Goal: Information Seeking & Learning: Check status

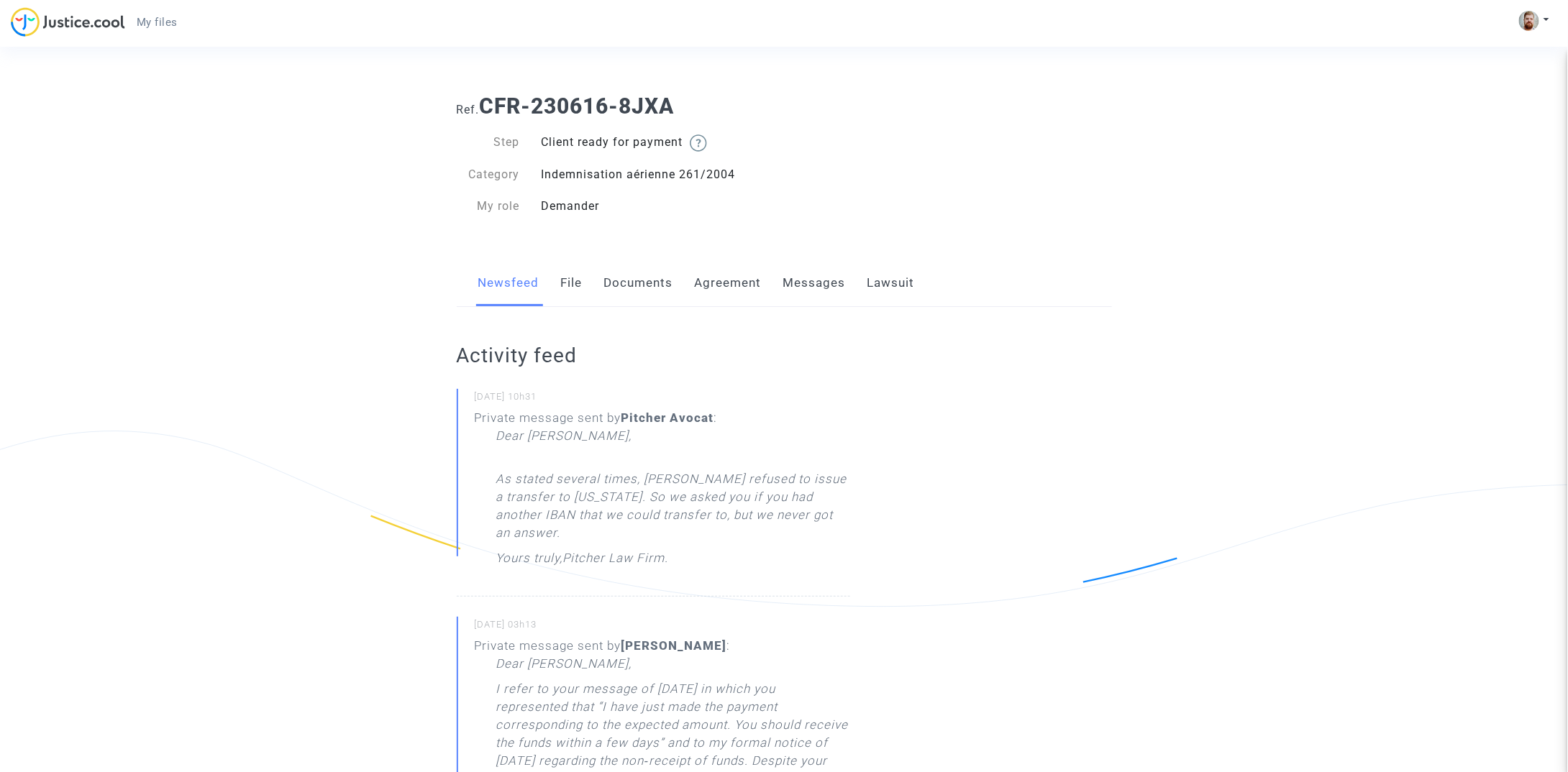
click at [655, 478] on p "As stated several times, [PERSON_NAME] refused to issue a transfer to [US_STATE…" at bounding box center [673, 500] width 354 height 97
copy p "CARPA"
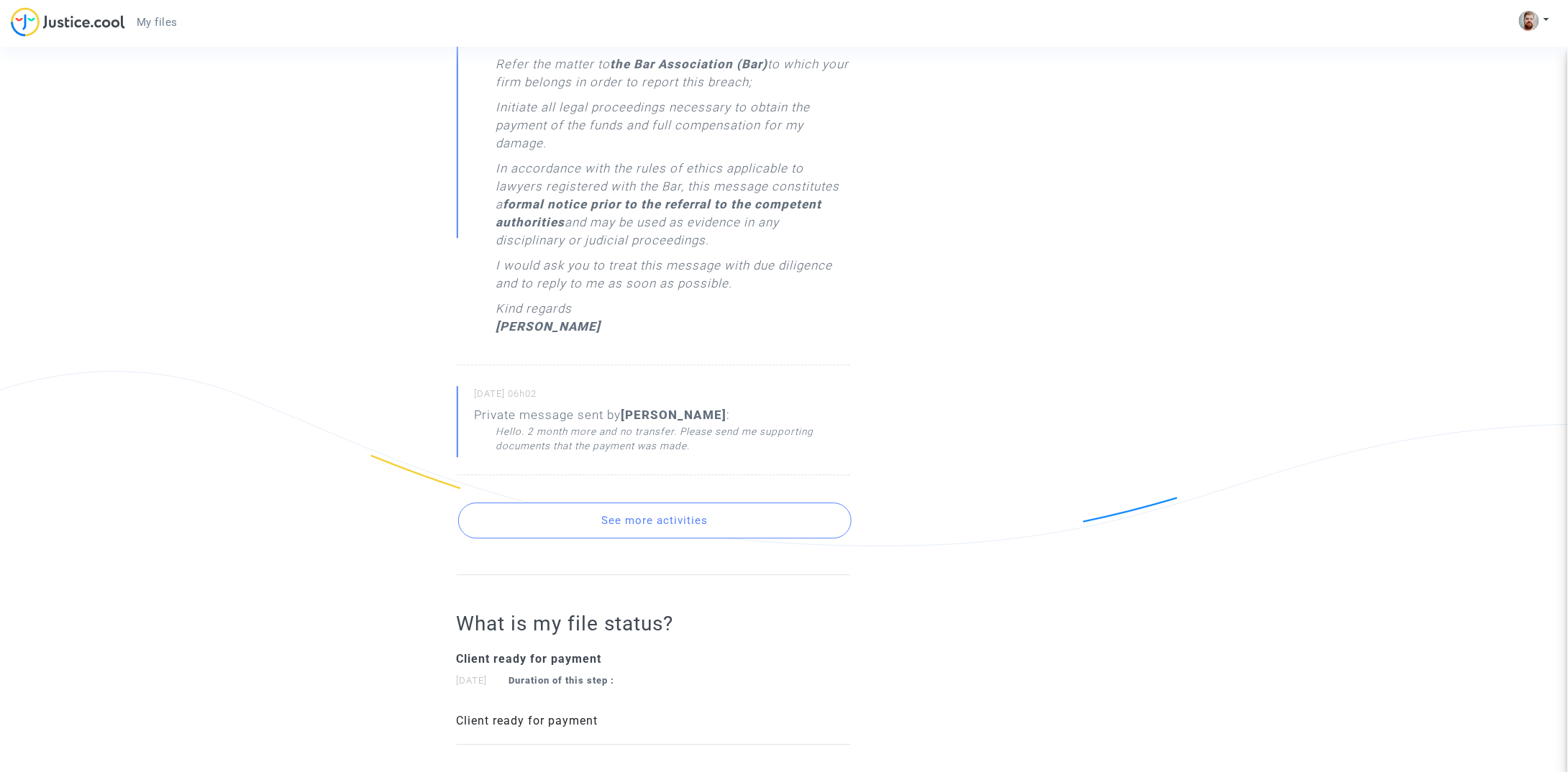
scroll to position [1817, 0]
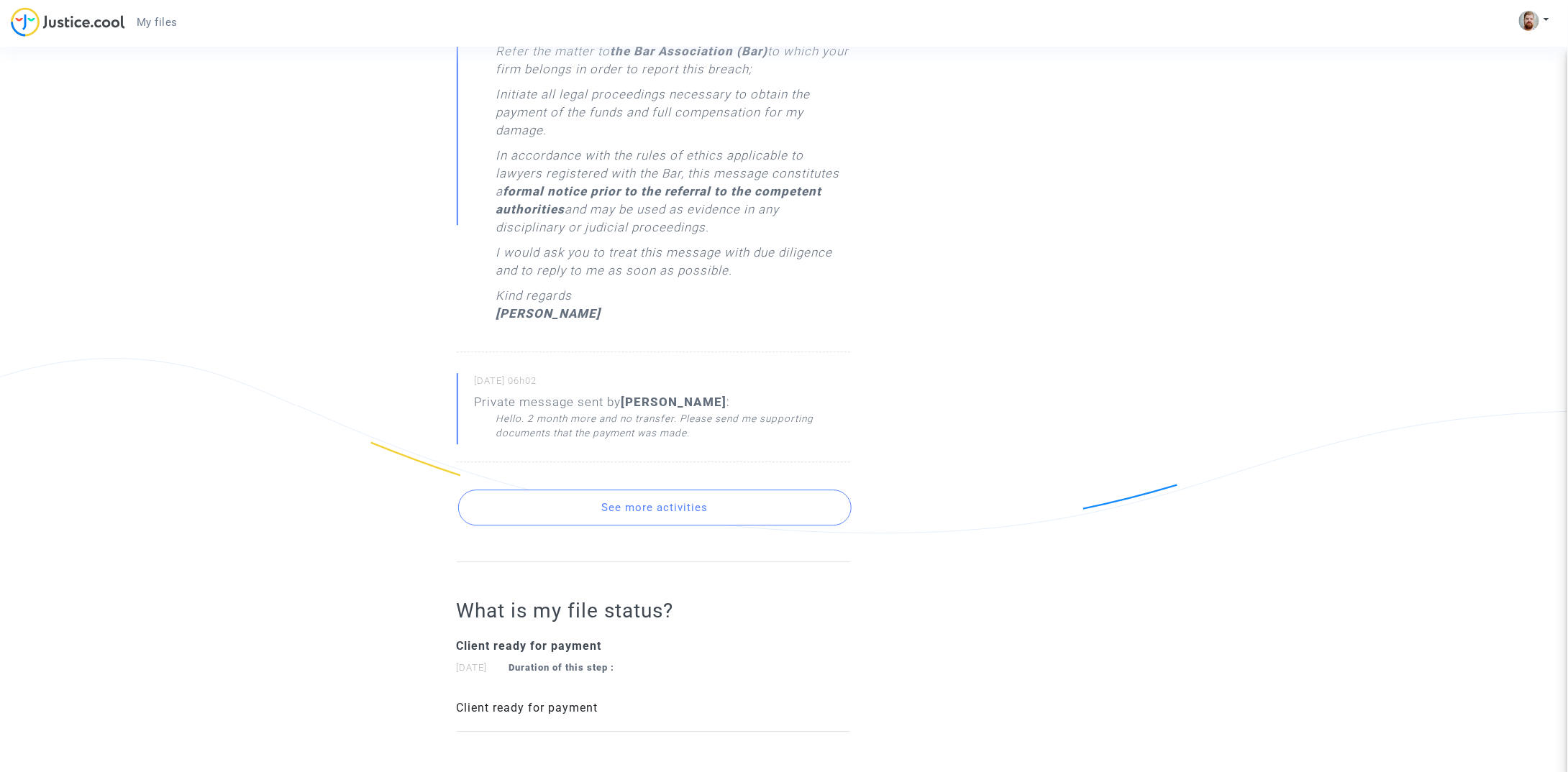
click at [765, 518] on button "See more activities" at bounding box center [654, 508] width 394 height 36
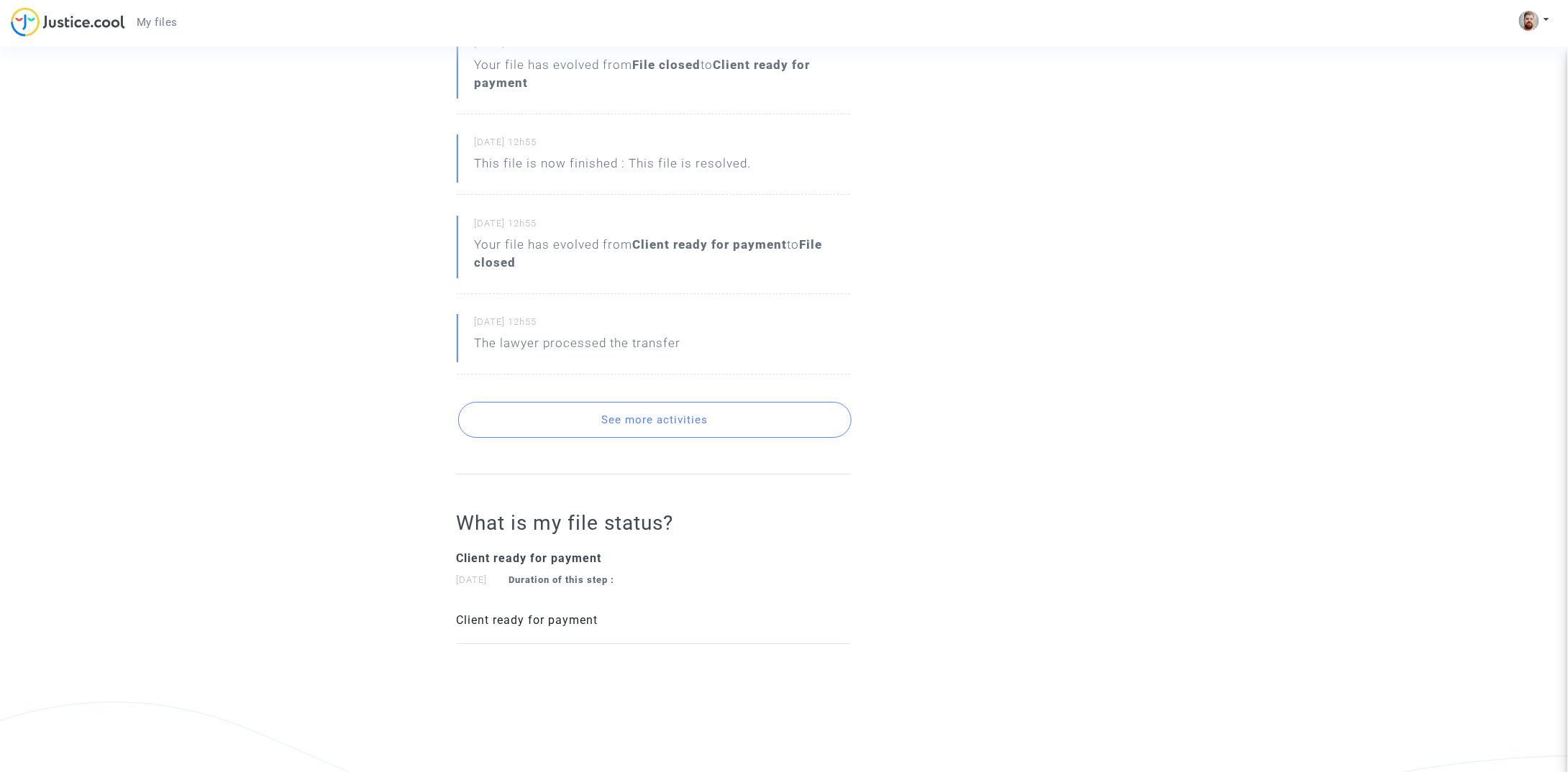
scroll to position [2353, 0]
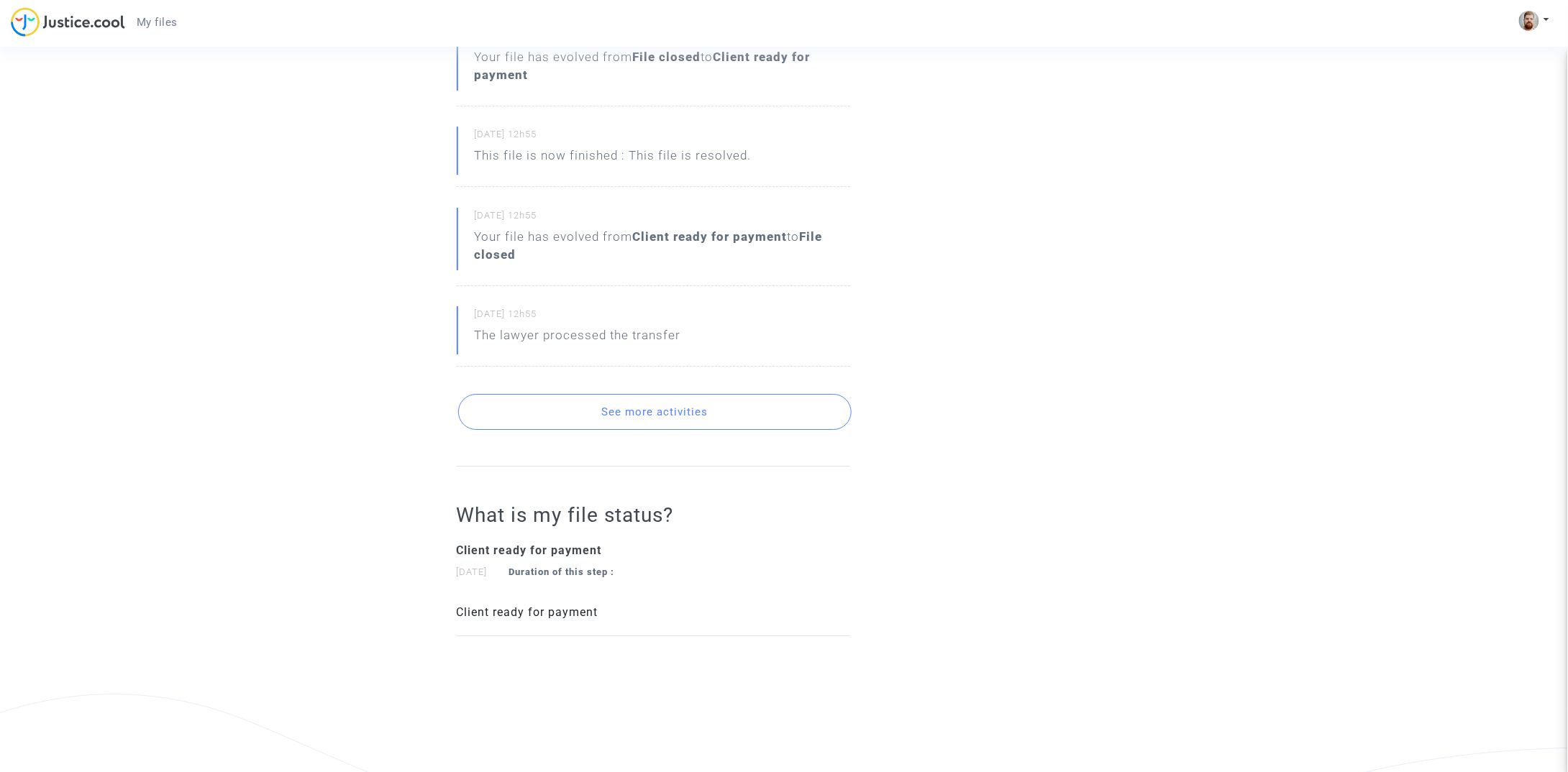
click at [792, 409] on button "See more activities" at bounding box center [654, 412] width 394 height 36
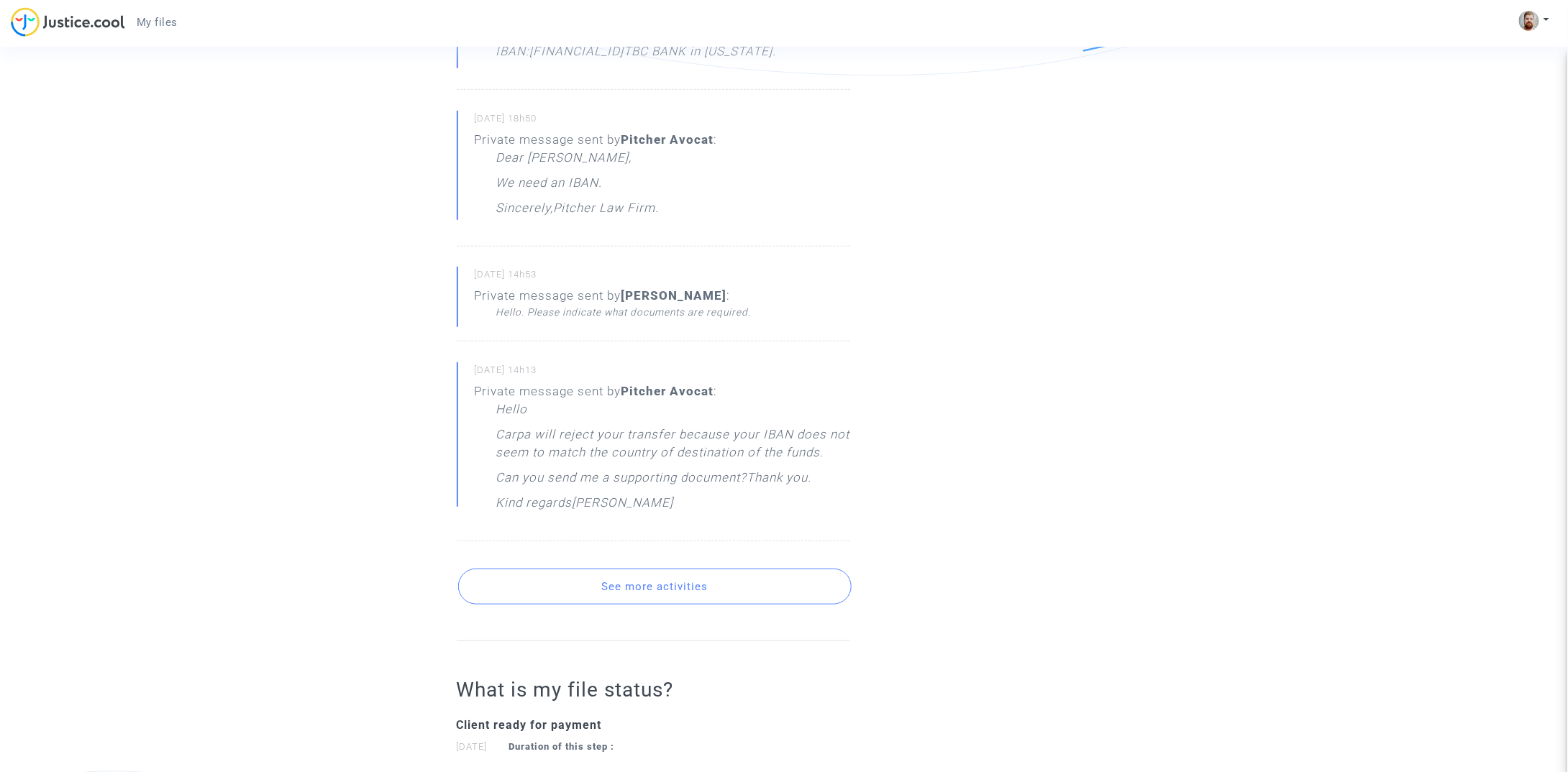
scroll to position [3157, 0]
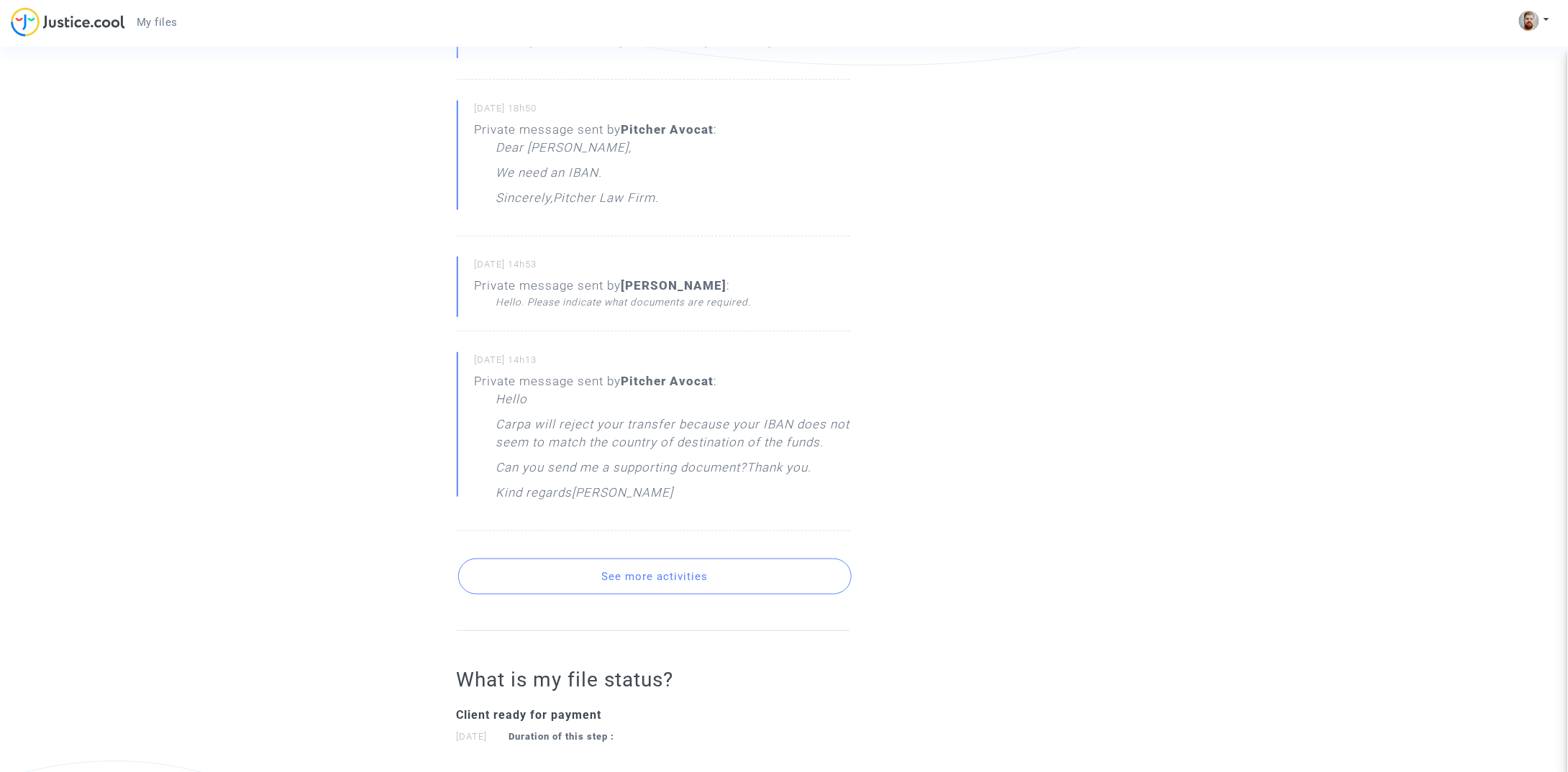
click at [816, 595] on button "See more activities" at bounding box center [654, 577] width 394 height 36
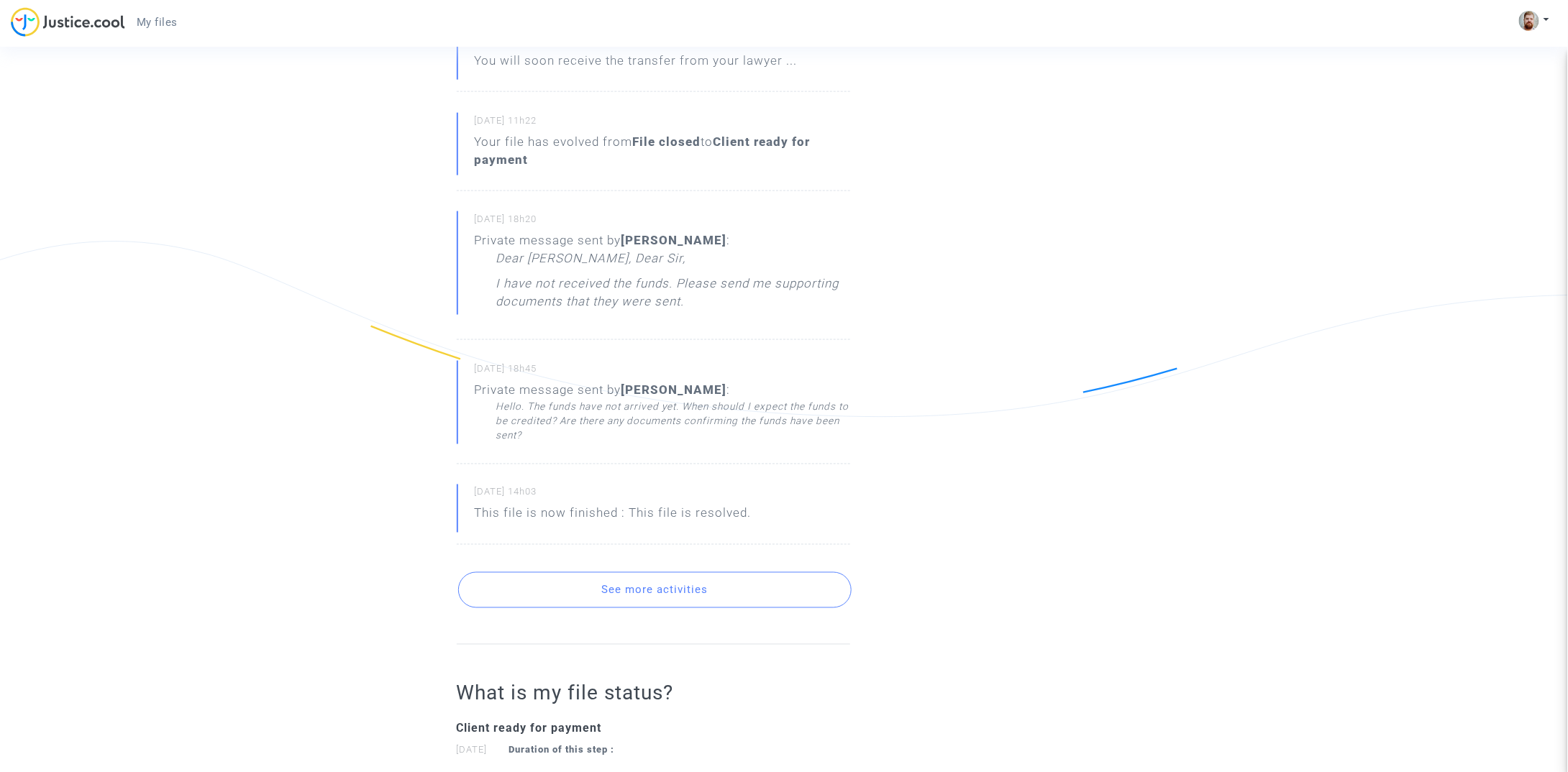
scroll to position [3701, 0]
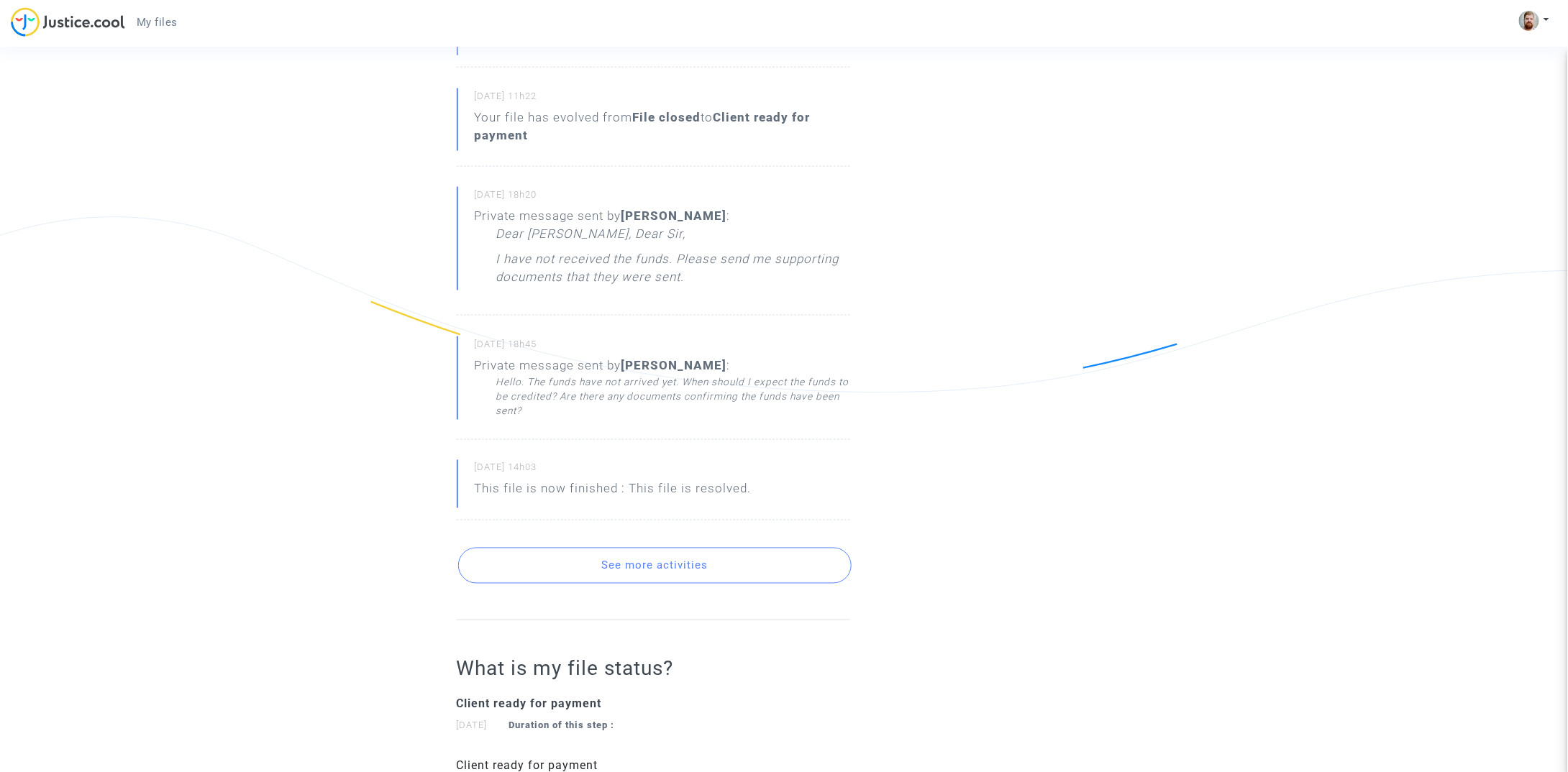
click at [752, 584] on button "See more activities" at bounding box center [654, 566] width 394 height 36
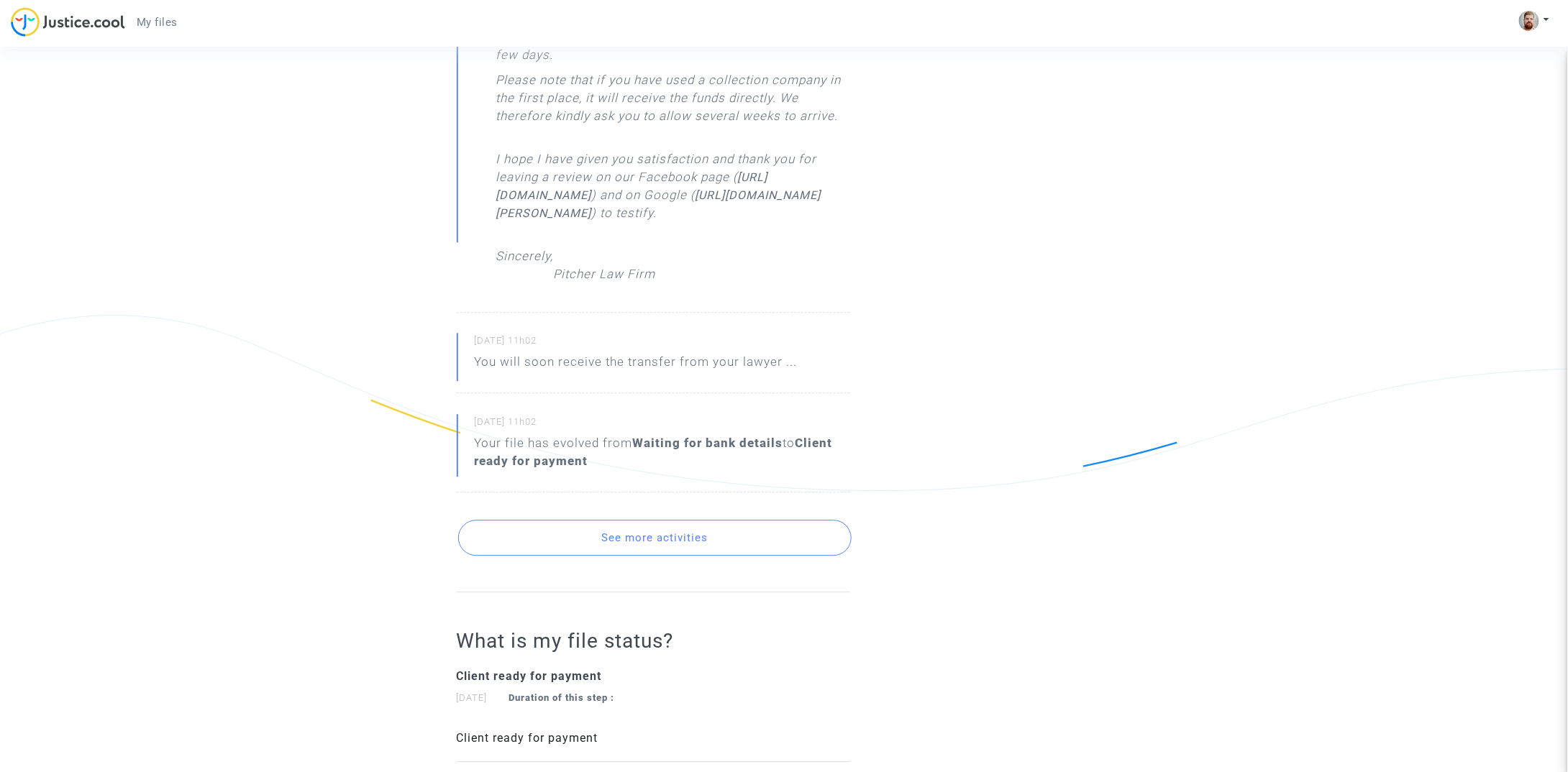
scroll to position [4478, 0]
click at [794, 554] on button "See more activities" at bounding box center [654, 536] width 394 height 36
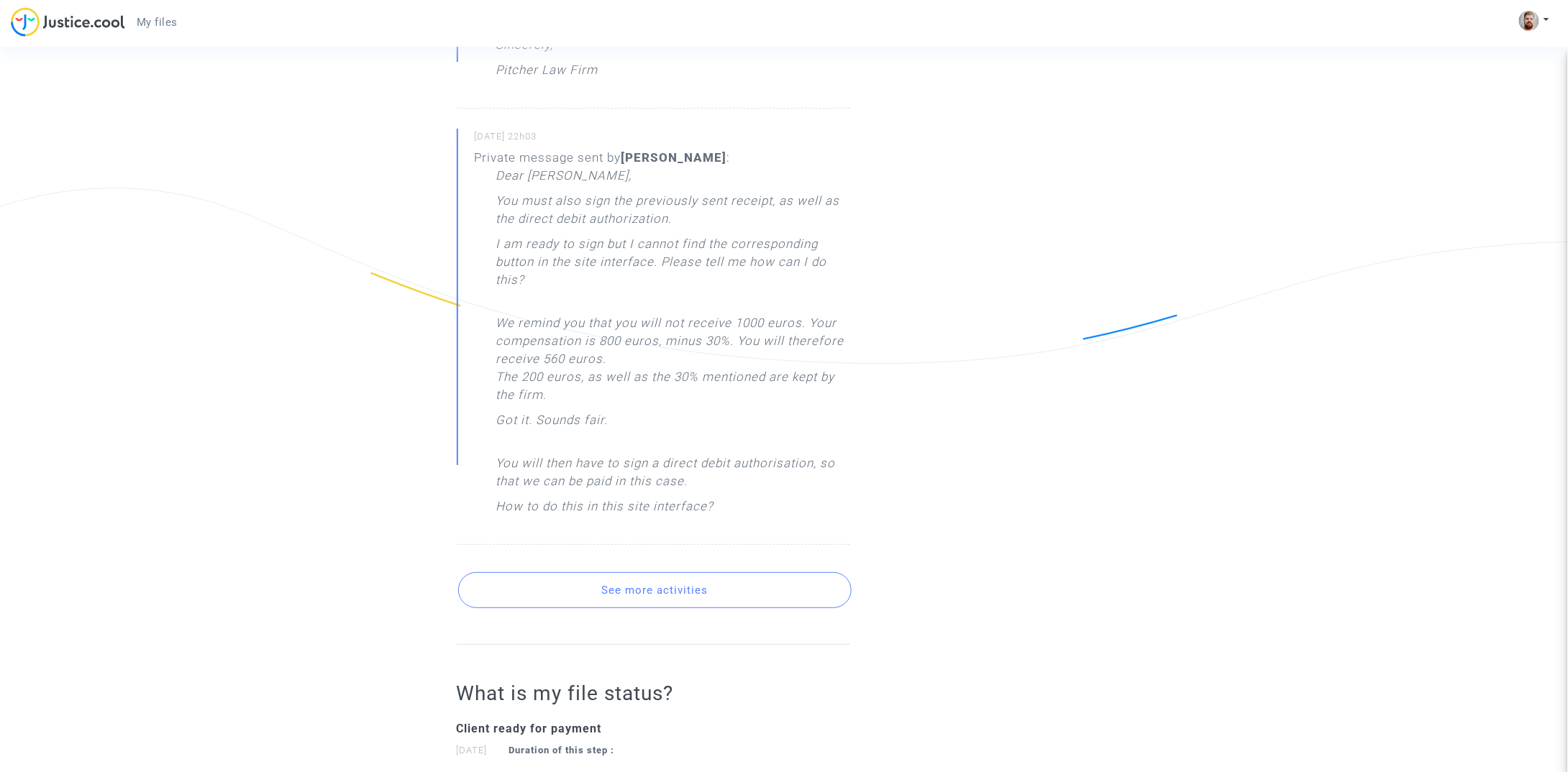
scroll to position [5485, 0]
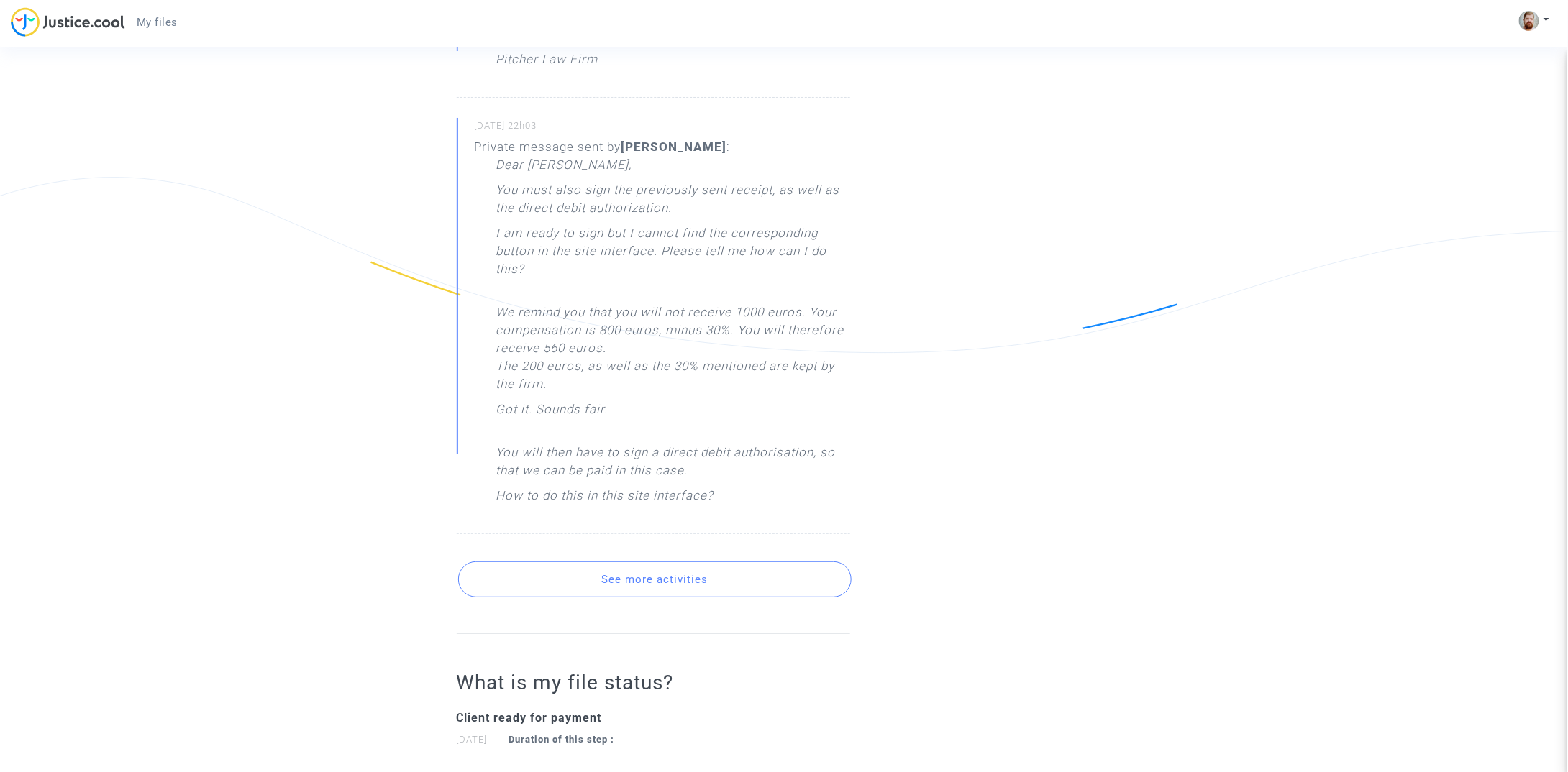
click at [780, 597] on button "See more activities" at bounding box center [654, 579] width 394 height 36
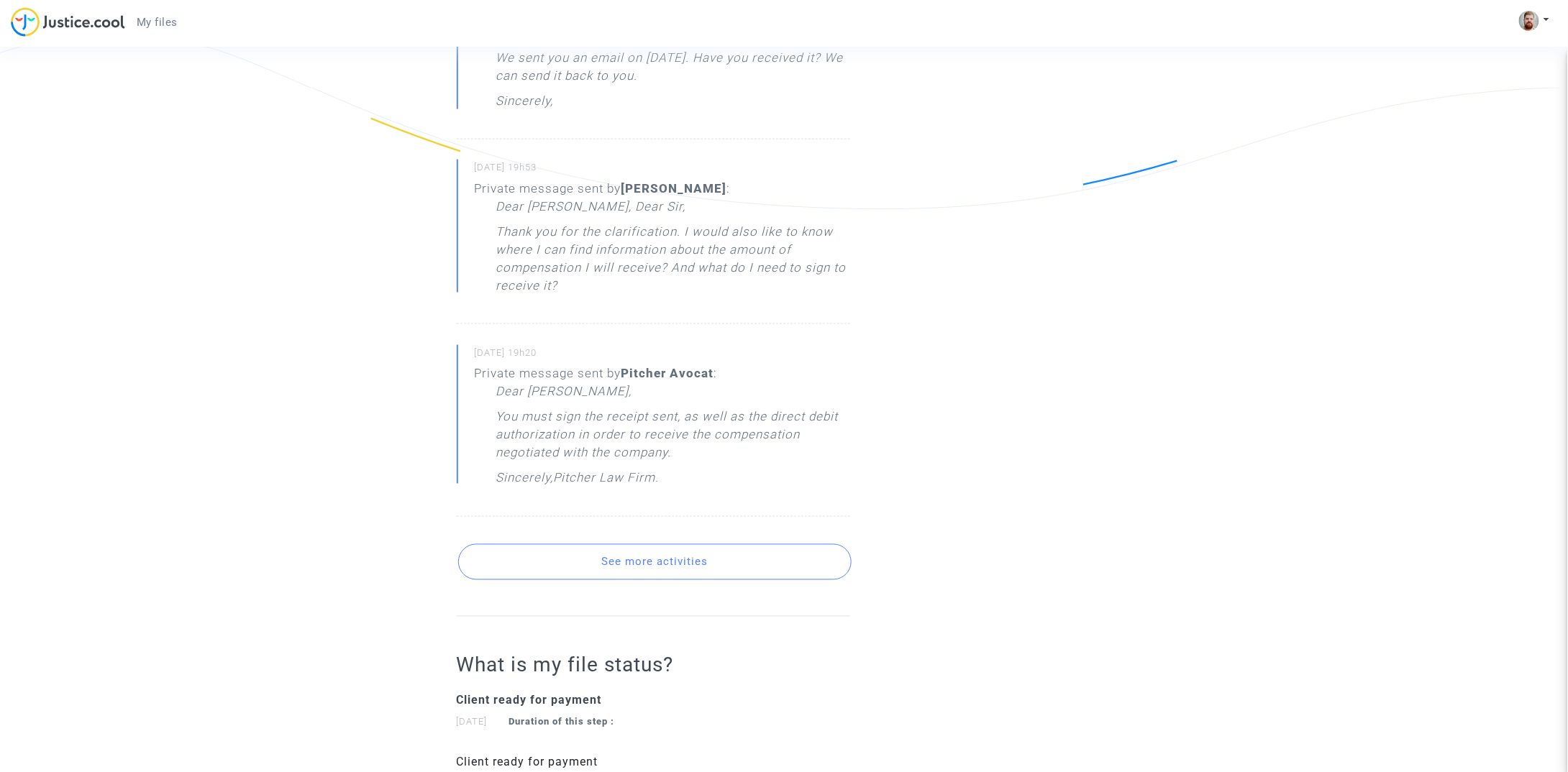
scroll to position [6503, 0]
click at [715, 579] on button "See more activities" at bounding box center [654, 560] width 394 height 36
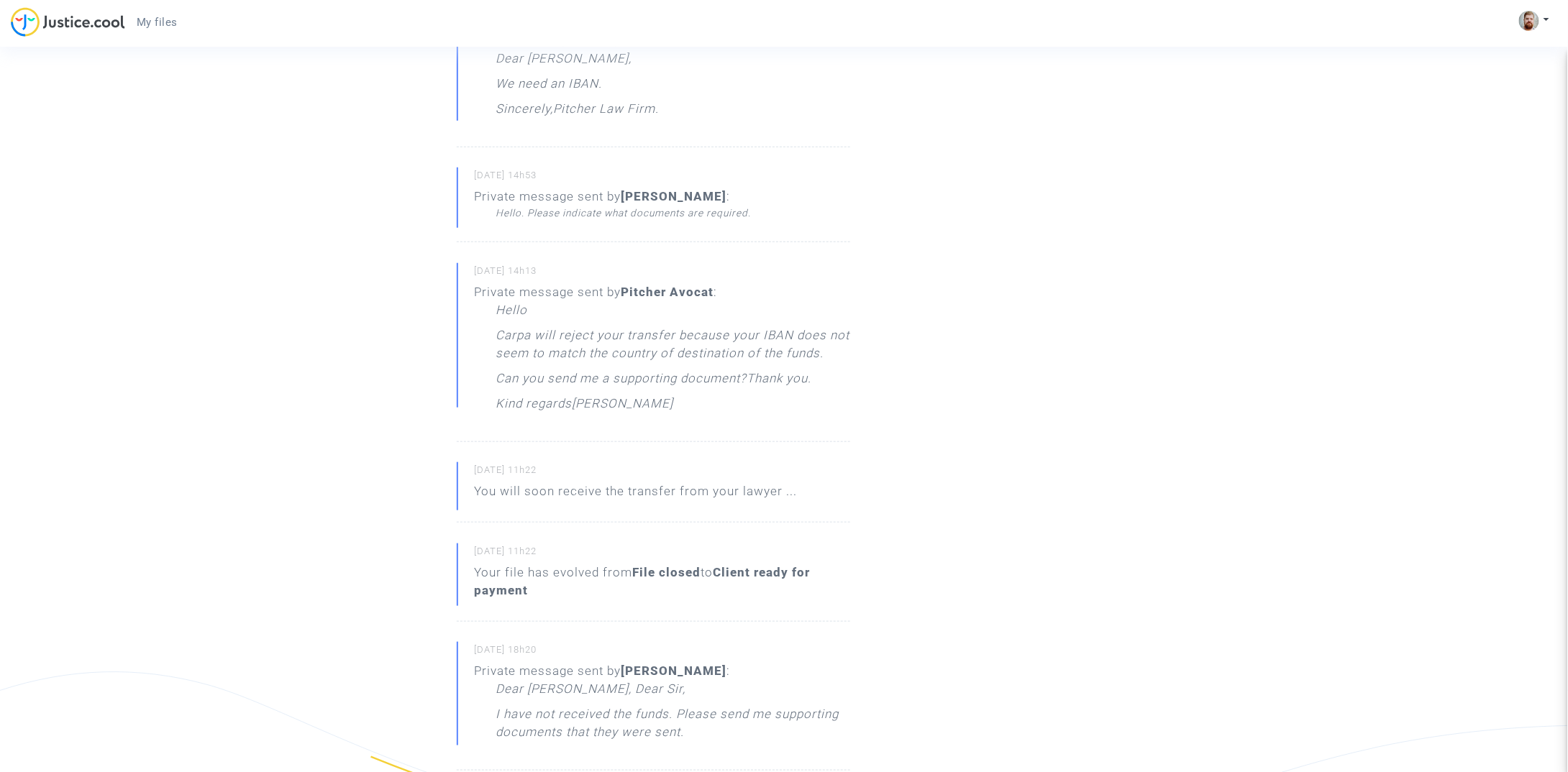
scroll to position [92, 0]
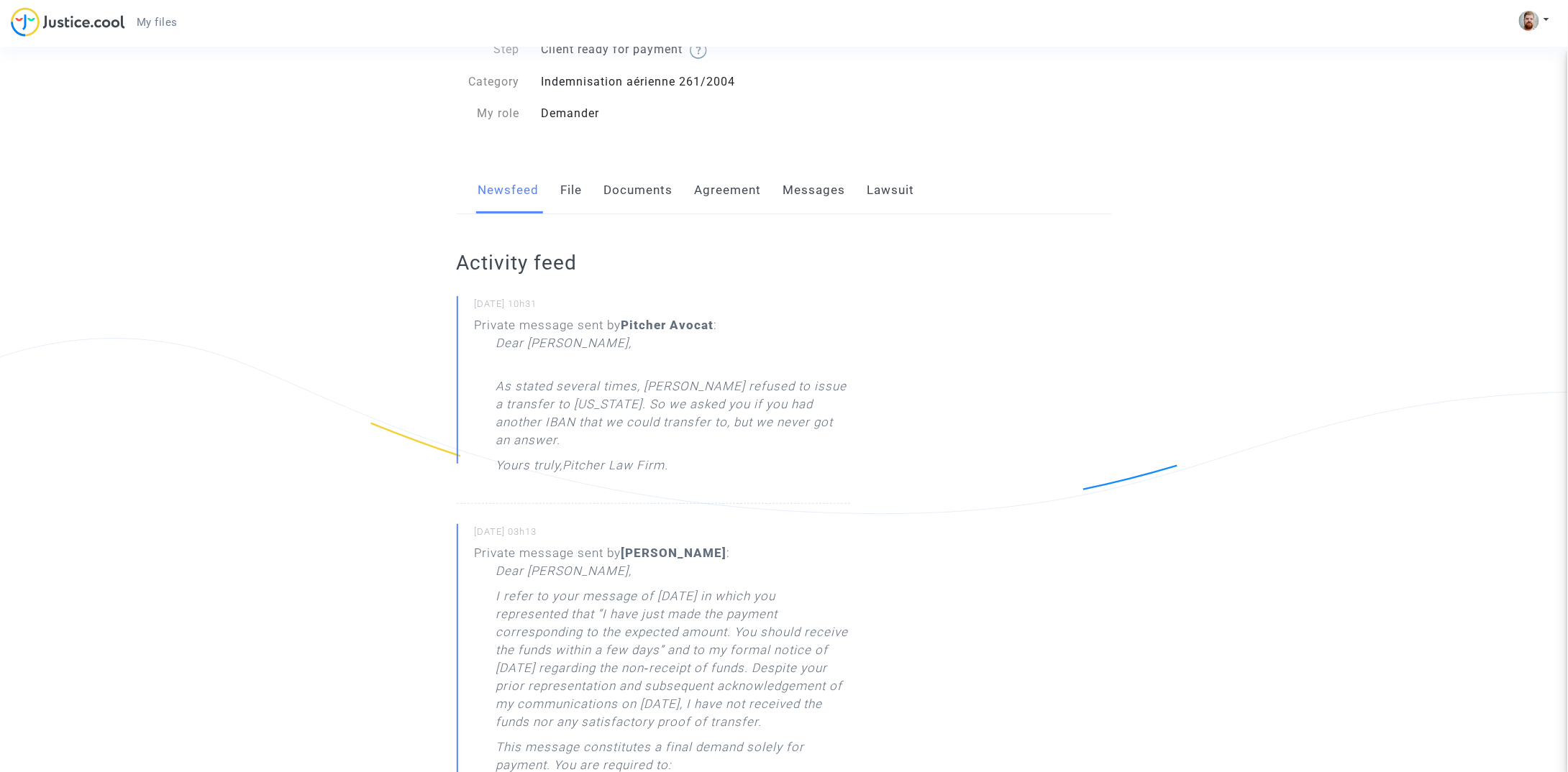
click at [801, 397] on p "As stated several times, [PERSON_NAME] refused to issue a transfer to [US_STATE…" at bounding box center [673, 408] width 354 height 97
copy p "IBAN"
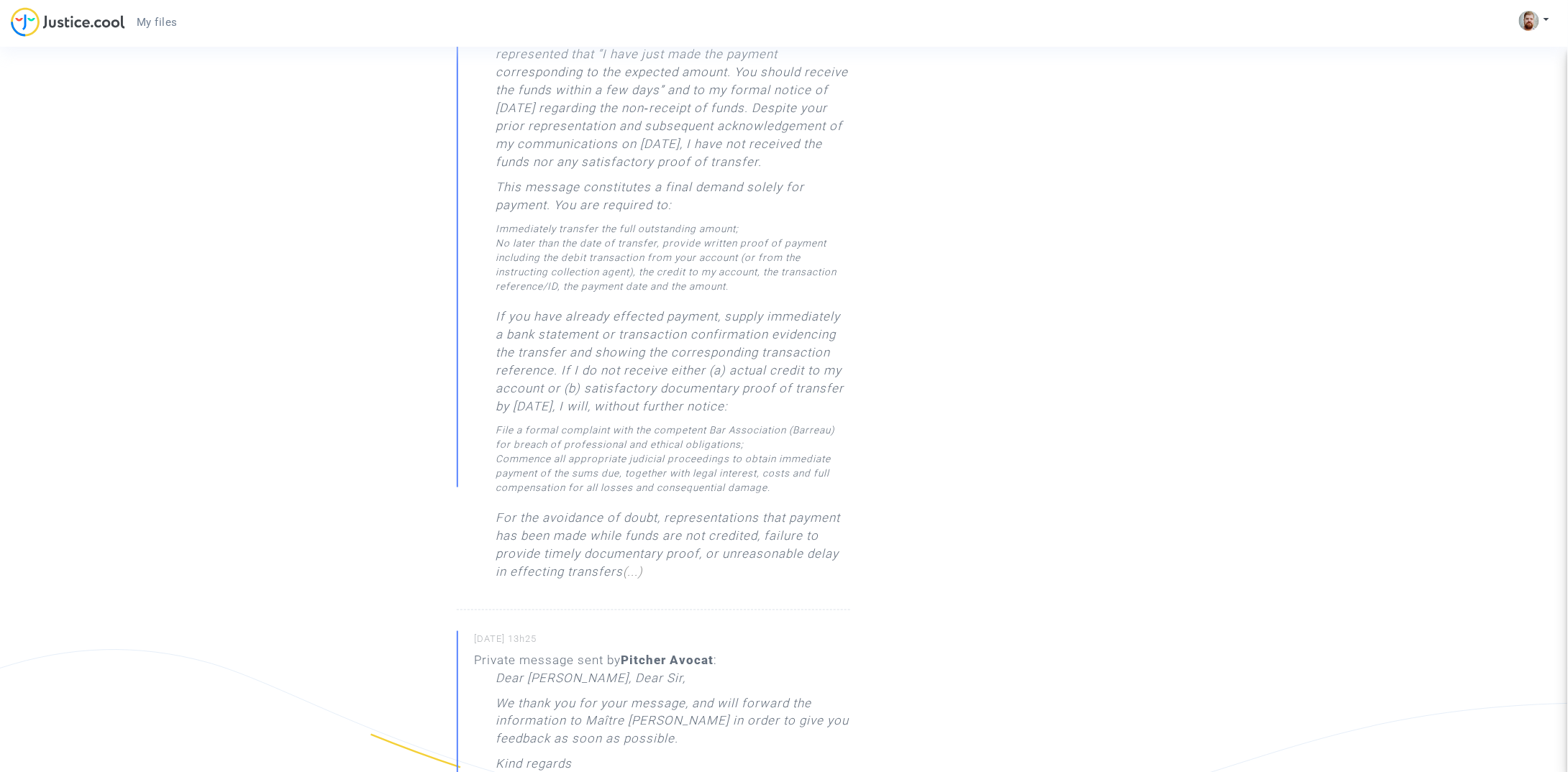
scroll to position [0, 0]
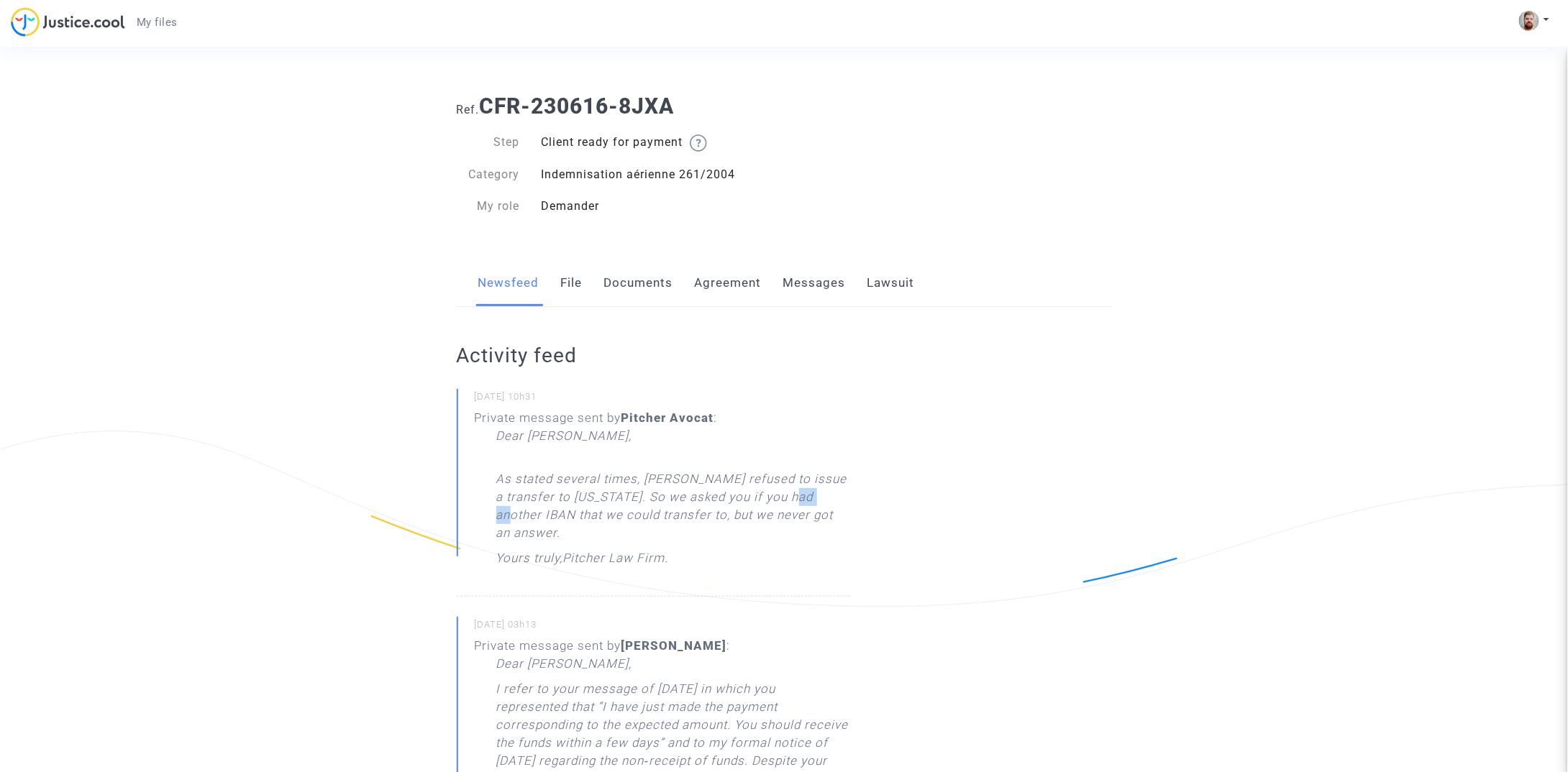
click at [59, 25] on img at bounding box center [67, 22] width 114 height 29
click at [570, 287] on link "File" at bounding box center [571, 283] width 22 height 47
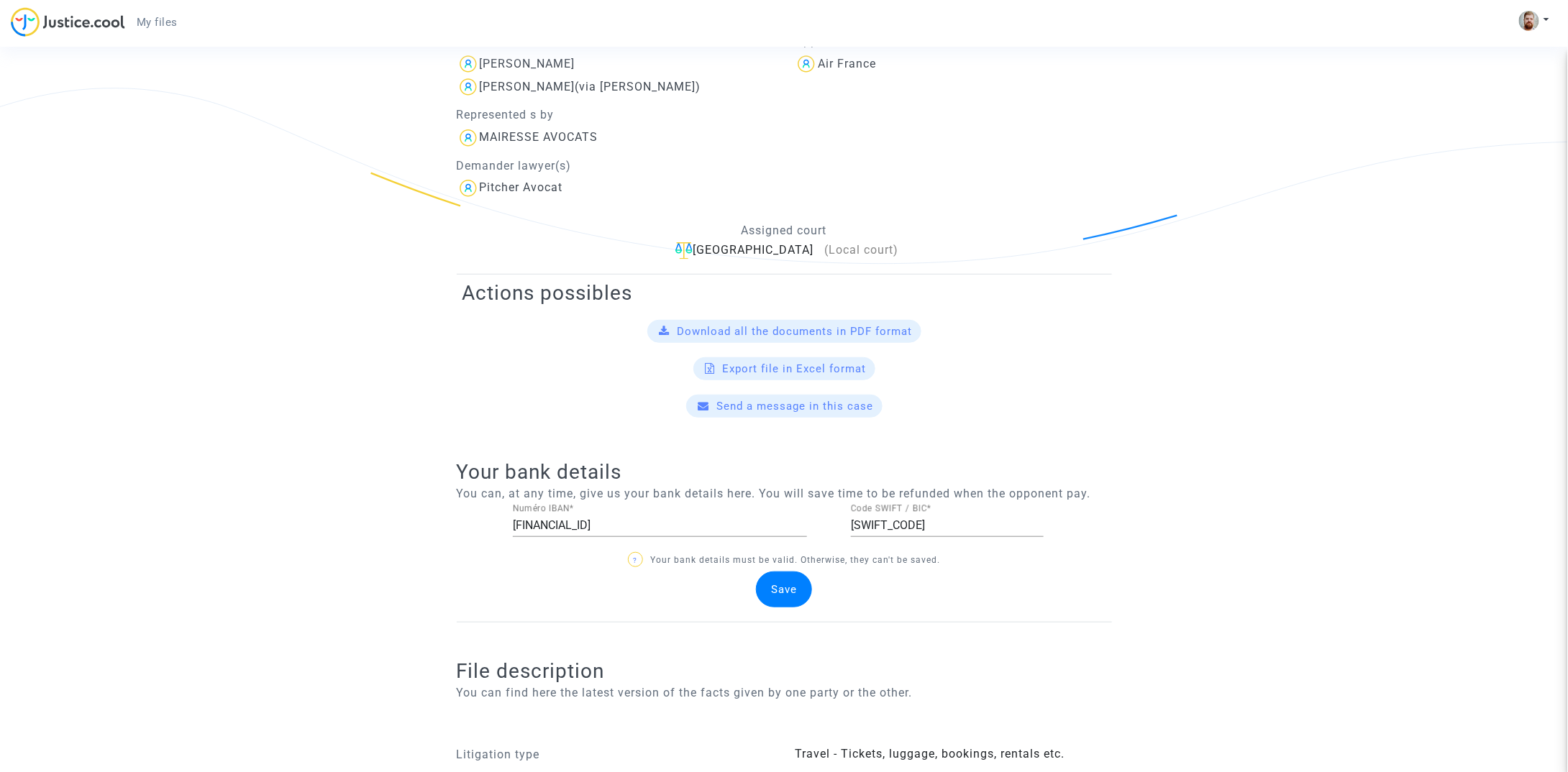
scroll to position [371, 0]
